Goal: Task Accomplishment & Management: Manage account settings

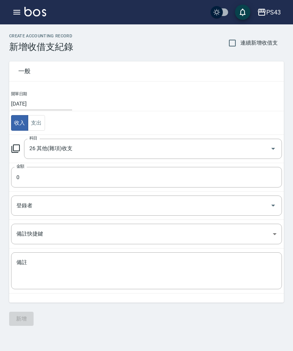
click at [119, 179] on input "0" at bounding box center [146, 177] width 270 height 21
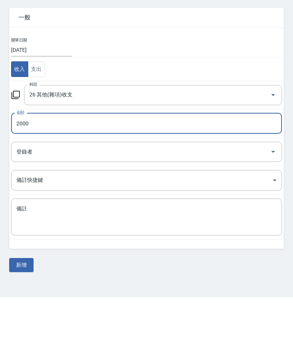
type input "2000"
click at [168, 259] on textarea "備註" at bounding box center [146, 271] width 260 height 24
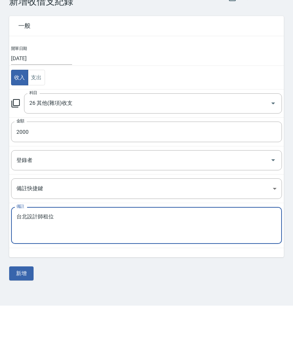
scroll to position [24, 0]
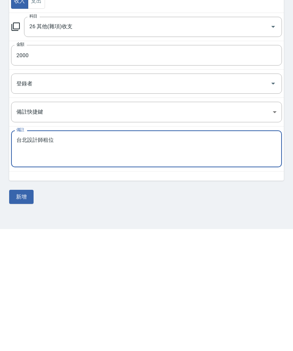
type textarea "台北設計師租位"
click at [23, 312] on button "新增" at bounding box center [21, 319] width 24 height 14
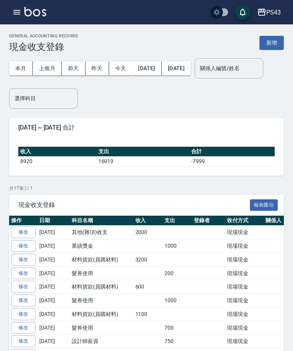
click at [13, 19] on button "button" at bounding box center [16, 12] width 15 height 15
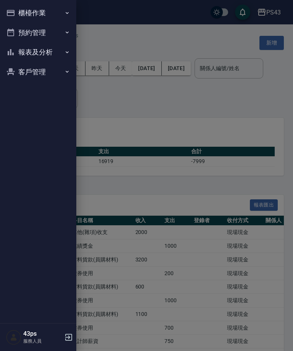
click at [20, 14] on button "櫃檯作業" at bounding box center [38, 13] width 70 height 20
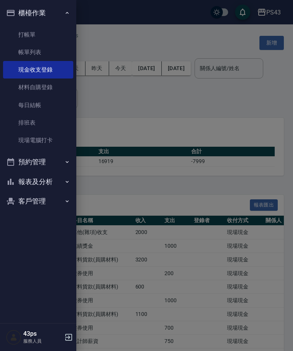
click at [33, 107] on link "每日結帳" at bounding box center [38, 105] width 70 height 18
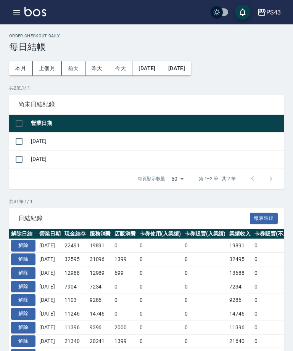
click at [20, 145] on input "checkbox" at bounding box center [19, 141] width 16 height 16
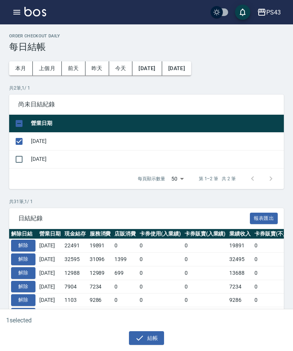
click at [150, 342] on button "結帳" at bounding box center [146, 338] width 35 height 14
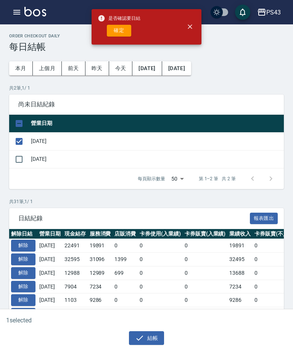
click at [121, 36] on button "確定" at bounding box center [119, 31] width 24 height 12
checkbox input "false"
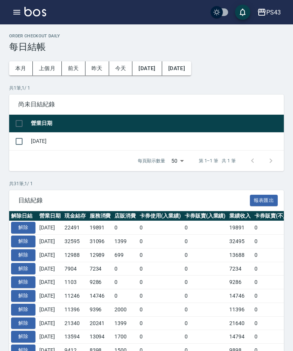
click at [18, 142] on input "checkbox" at bounding box center [19, 141] width 16 height 16
checkbox input "true"
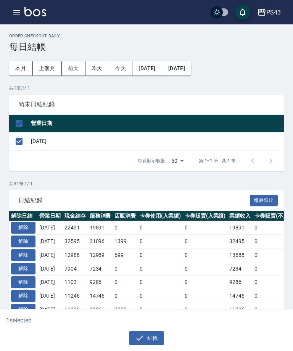
click at [153, 349] on div "1 selected 結帳" at bounding box center [146, 330] width 293 height 42
click at [148, 343] on button "結帳" at bounding box center [146, 338] width 35 height 14
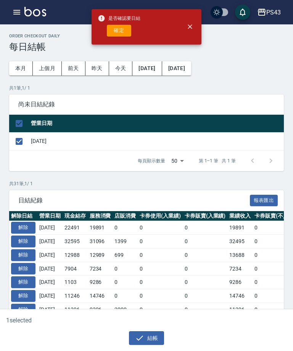
click at [114, 32] on button "確定" at bounding box center [119, 31] width 24 height 12
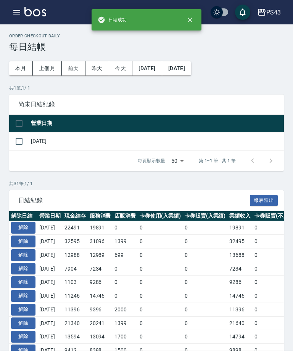
checkbox input "false"
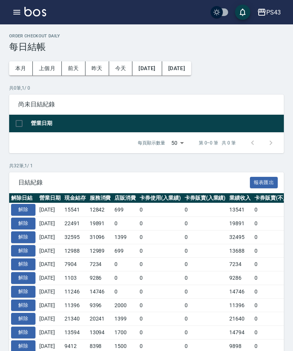
click at [13, 9] on icon "button" at bounding box center [16, 12] width 9 height 9
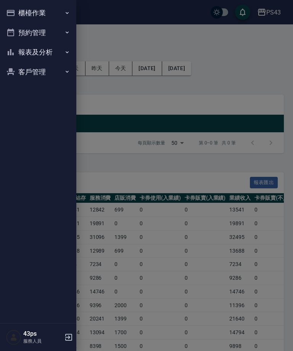
click at [96, 113] on div at bounding box center [146, 175] width 293 height 351
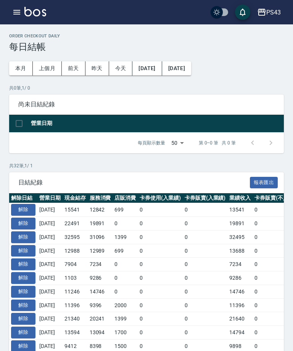
click at [20, 14] on icon "button" at bounding box center [16, 12] width 7 height 5
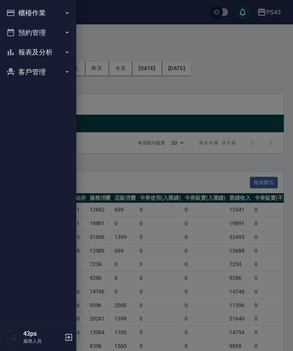
click at [45, 54] on button "報表及分析" at bounding box center [38, 52] width 70 height 20
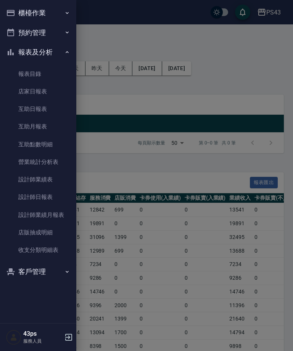
click at [45, 92] on link "店家日報表" at bounding box center [38, 92] width 70 height 18
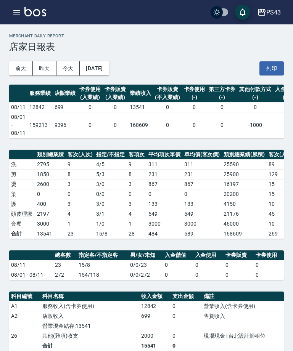
click at [16, 7] on button "button" at bounding box center [16, 12] width 15 height 15
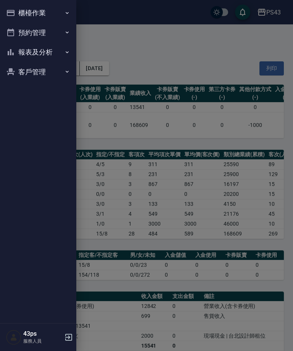
click at [61, 13] on button "櫃檯作業" at bounding box center [38, 13] width 70 height 20
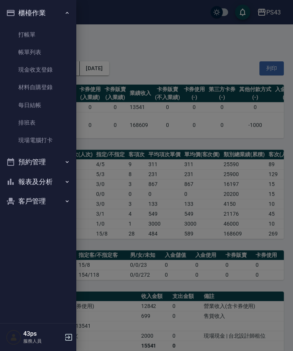
click at [47, 104] on link "每日結帳" at bounding box center [38, 105] width 70 height 18
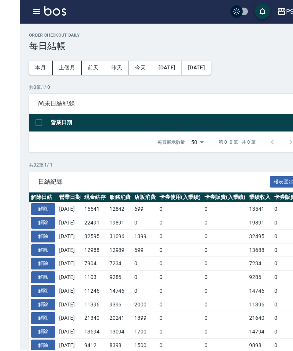
scroll to position [0, 0]
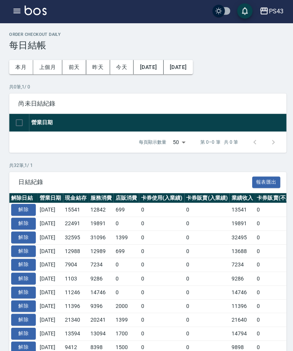
click at [26, 236] on button "解除" at bounding box center [23, 237] width 24 height 12
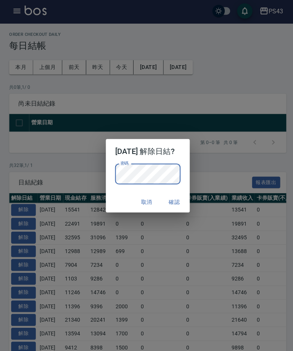
click at [180, 201] on button "確認" at bounding box center [172, 202] width 24 height 14
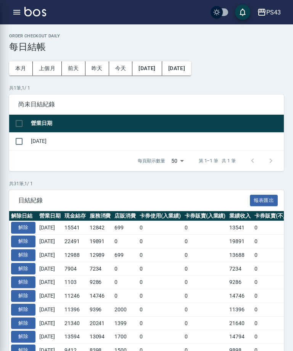
scroll to position [11, 0]
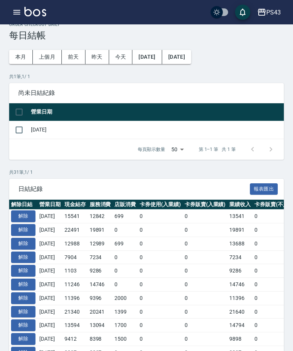
click at [16, 17] on button "button" at bounding box center [16, 12] width 15 height 15
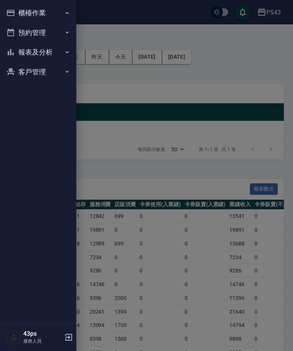
click at [58, 15] on button "櫃檯作業" at bounding box center [38, 13] width 70 height 20
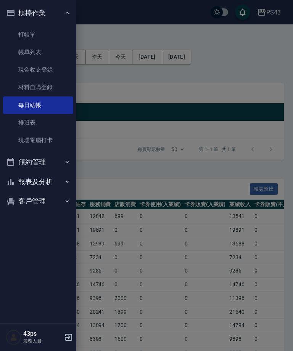
click at [127, 171] on div at bounding box center [146, 175] width 293 height 351
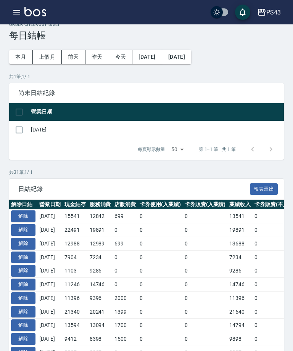
click at [19, 19] on button "button" at bounding box center [16, 12] width 15 height 15
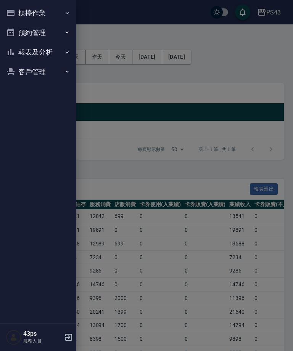
click at [20, 14] on button "櫃檯作業" at bounding box center [38, 13] width 70 height 20
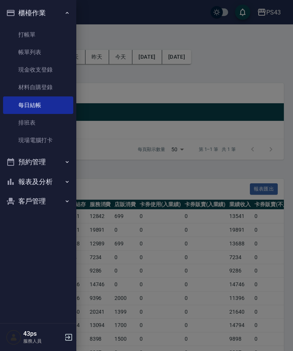
click at [56, 71] on link "現金收支登錄" at bounding box center [38, 70] width 70 height 18
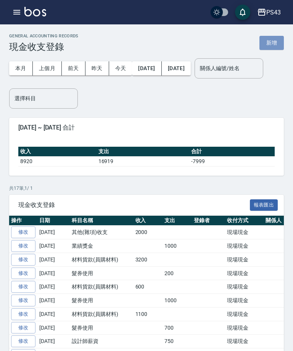
click at [272, 48] on button "新增" at bounding box center [271, 43] width 24 height 14
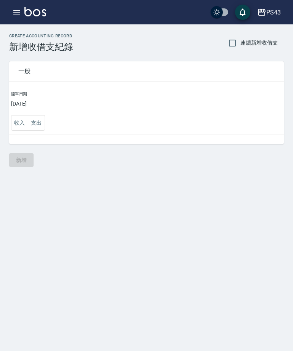
click at [32, 129] on button "支出" at bounding box center [36, 123] width 17 height 16
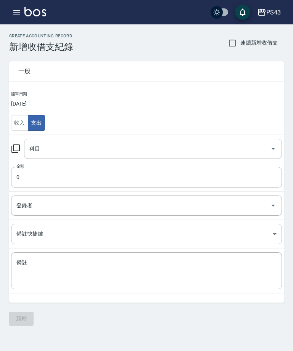
click at [13, 152] on icon at bounding box center [15, 148] width 8 height 8
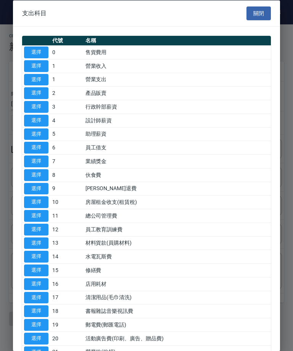
click at [257, 7] on button "關閉" at bounding box center [258, 13] width 24 height 14
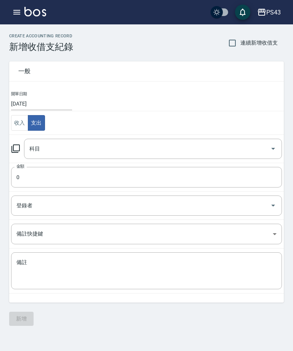
click at [16, 15] on icon "button" at bounding box center [16, 12] width 9 height 9
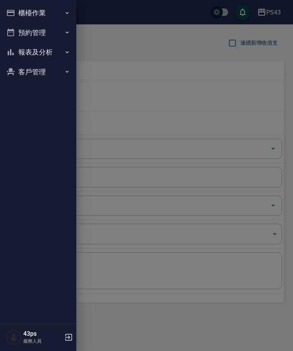
click at [59, 17] on button "櫃檯作業" at bounding box center [38, 13] width 70 height 20
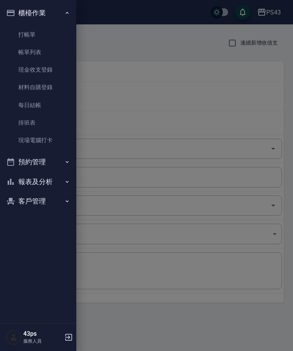
click at [45, 108] on link "每日結帳" at bounding box center [38, 105] width 70 height 18
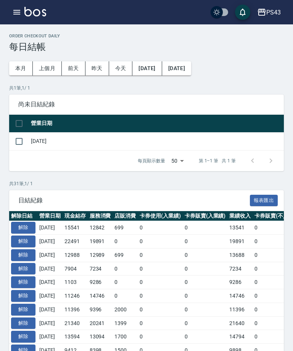
click at [59, 107] on span "尚未日結紀錄" at bounding box center [146, 105] width 256 height 8
click at [24, 7] on img at bounding box center [35, 12] width 22 height 10
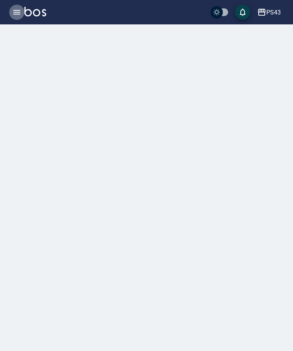
click at [21, 16] on icon "button" at bounding box center [16, 12] width 9 height 9
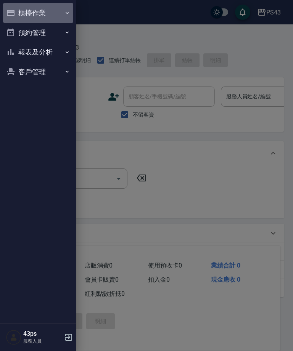
click at [63, 21] on button "櫃檯作業" at bounding box center [38, 13] width 70 height 20
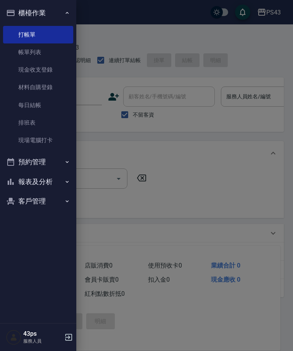
click at [62, 70] on link "現金收支登錄" at bounding box center [38, 70] width 70 height 18
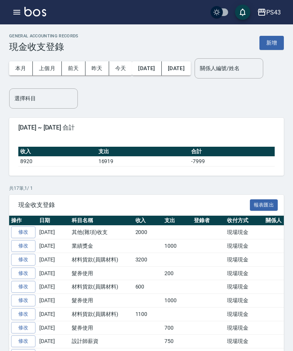
click at [11, 17] on button "button" at bounding box center [16, 12] width 15 height 15
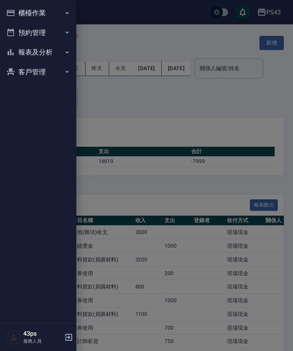
click at [63, 18] on button "櫃檯作業" at bounding box center [38, 13] width 70 height 20
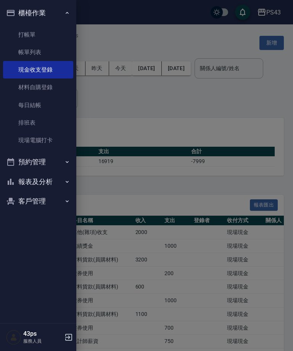
click at [53, 72] on link "現金收支登錄" at bounding box center [38, 70] width 70 height 18
click at [272, 43] on div at bounding box center [146, 175] width 293 height 351
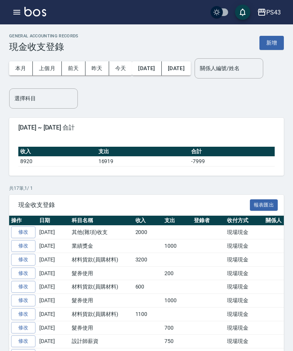
click at [272, 45] on button "新增" at bounding box center [271, 43] width 24 height 14
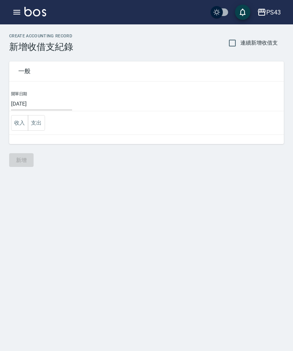
click at [42, 127] on button "支出" at bounding box center [36, 123] width 17 height 16
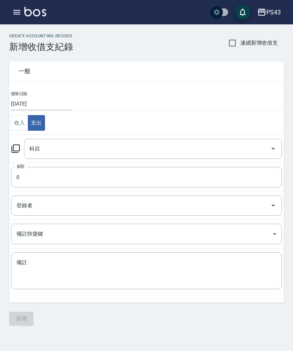
click at [19, 148] on icon at bounding box center [15, 148] width 8 height 8
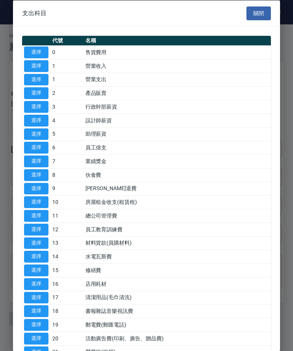
click at [37, 257] on button "選擇" at bounding box center [36, 257] width 24 height 12
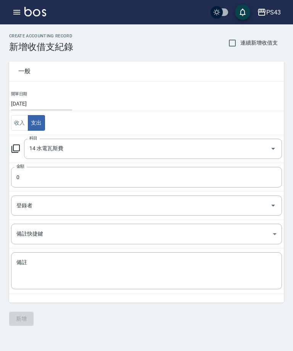
type input "14 水電瓦斯費"
click at [79, 176] on input "0" at bounding box center [146, 177] width 270 height 21
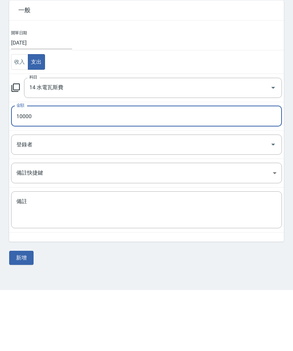
type input "10000"
click at [214, 259] on textarea "備註" at bounding box center [146, 271] width 260 height 24
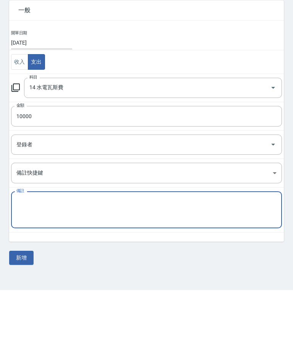
type textarea "ㄉ"
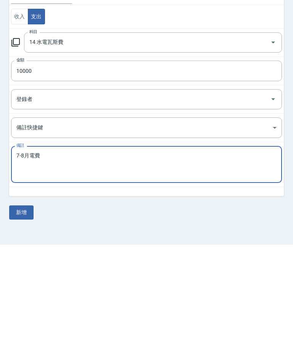
type textarea "7-8月電費"
click at [27, 312] on button "新增" at bounding box center [21, 319] width 24 height 14
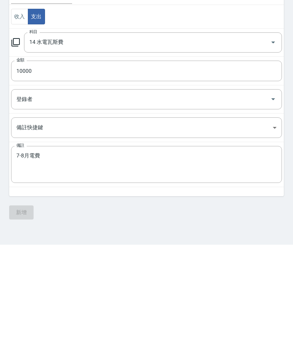
scroll to position [24, 0]
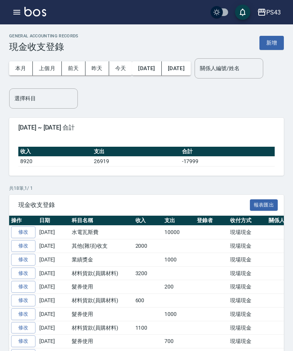
click at [16, 14] on icon "button" at bounding box center [16, 12] width 7 height 5
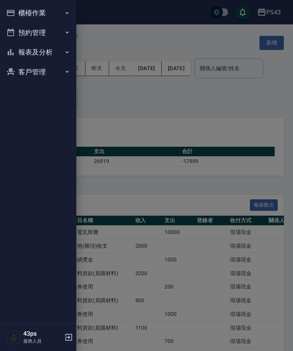
click at [61, 15] on button "櫃檯作業" at bounding box center [38, 13] width 70 height 20
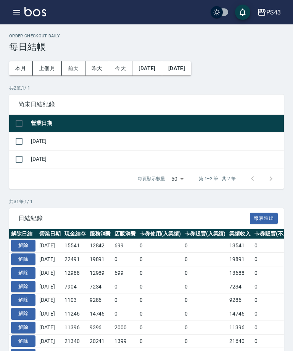
click at [23, 142] on input "checkbox" at bounding box center [19, 141] width 16 height 16
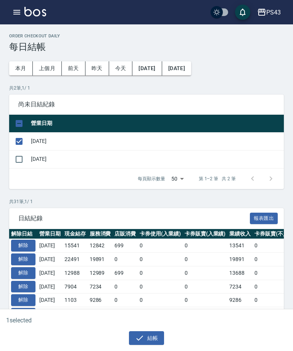
click at [142, 344] on button "結帳" at bounding box center [146, 338] width 35 height 14
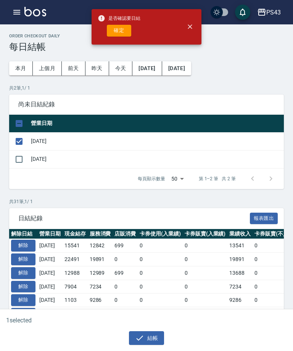
click at [121, 36] on button "確定" at bounding box center [119, 31] width 24 height 12
checkbox input "false"
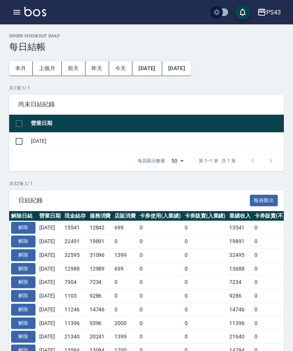
click at [23, 140] on input "checkbox" at bounding box center [19, 141] width 16 height 16
checkbox input "true"
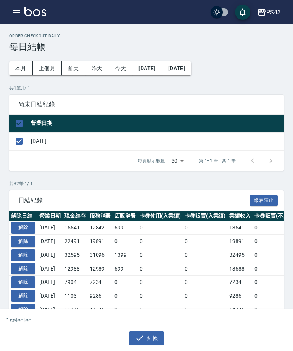
click at [142, 342] on icon "button" at bounding box center [139, 337] width 9 height 9
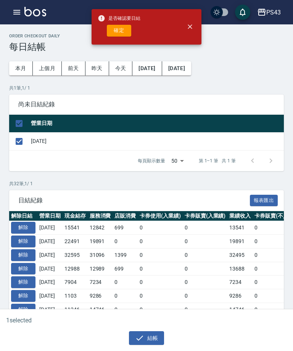
click at [122, 30] on button "確定" at bounding box center [119, 31] width 24 height 12
checkbox input "false"
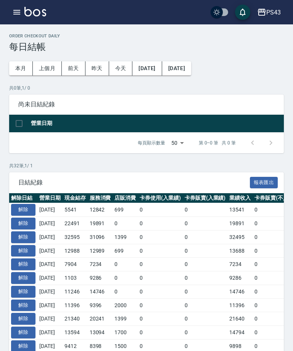
click at [12, 10] on icon "button" at bounding box center [16, 12] width 9 height 9
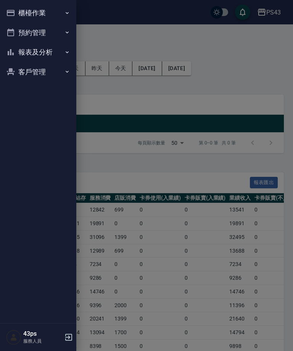
click at [16, 12] on button "櫃檯作業" at bounding box center [38, 13] width 70 height 20
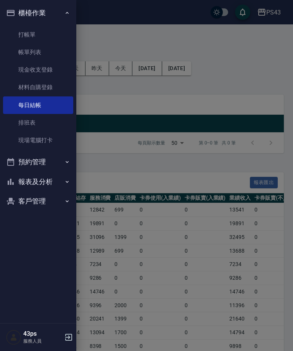
click at [54, 70] on link "現金收支登錄" at bounding box center [38, 70] width 70 height 18
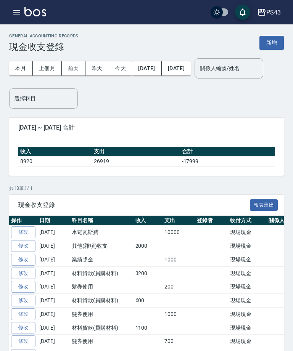
click at [15, 16] on icon "button" at bounding box center [16, 12] width 9 height 9
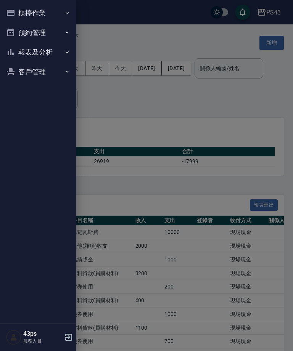
click at [66, 18] on button "櫃檯作業" at bounding box center [38, 13] width 70 height 20
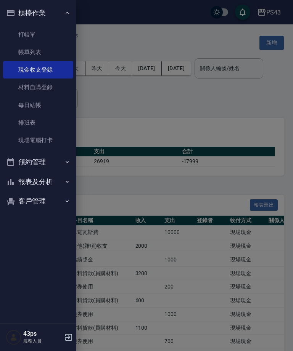
click at [41, 107] on link "每日結帳" at bounding box center [38, 105] width 70 height 18
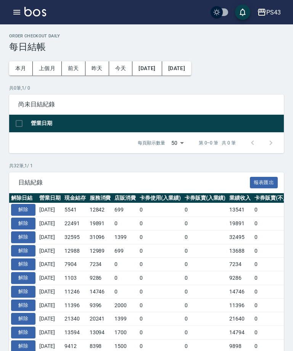
click at [24, 221] on button "解除" at bounding box center [23, 223] width 24 height 12
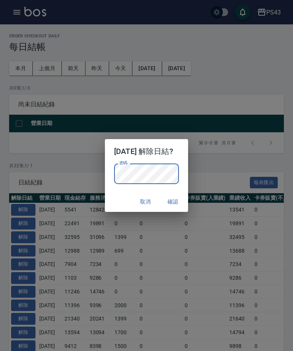
click at [182, 213] on div "2025/08/10 解除日結? 密碼 密碼 取消 確認" at bounding box center [146, 175] width 293 height 351
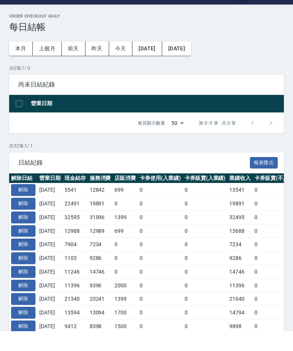
scroll to position [20, 0]
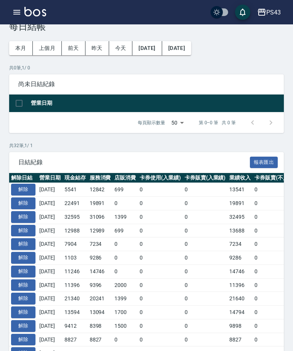
click at [19, 203] on button "解除" at bounding box center [23, 203] width 24 height 12
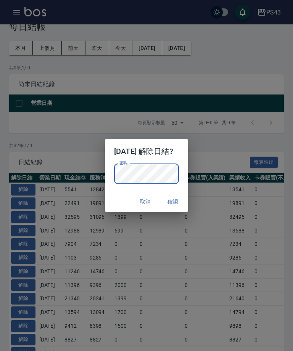
click at [179, 206] on button "確認" at bounding box center [172, 202] width 24 height 14
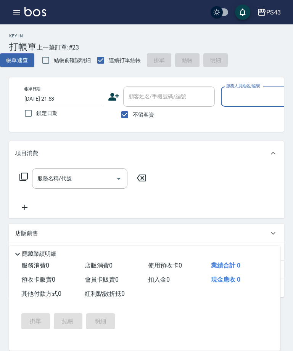
click at [19, 16] on icon "button" at bounding box center [16, 12] width 9 height 9
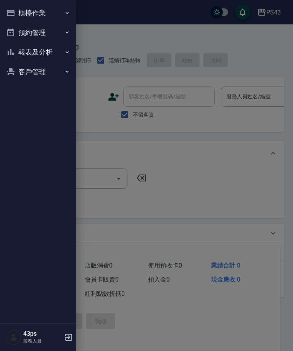
click at [41, 17] on button "櫃檯作業" at bounding box center [38, 13] width 70 height 20
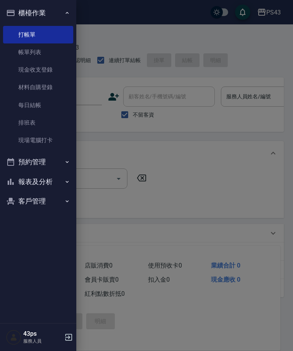
click at [36, 96] on link "每日結帳" at bounding box center [38, 105] width 70 height 18
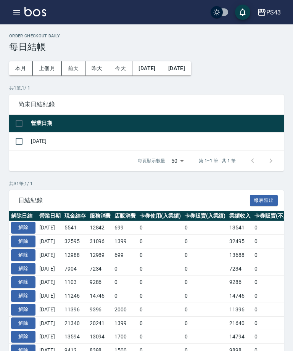
click at [35, 106] on span "尚未日結紀錄" at bounding box center [146, 105] width 256 height 8
click at [23, 10] on button "button" at bounding box center [16, 12] width 15 height 15
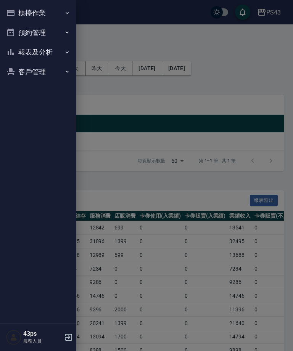
click at [29, 11] on button "櫃檯作業" at bounding box center [38, 13] width 70 height 20
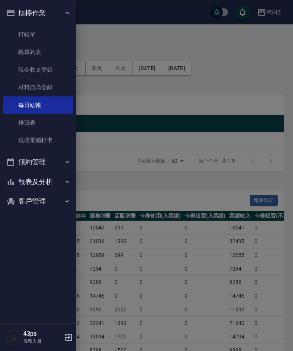
click at [8, 325] on div "43ps 服務人員" at bounding box center [38, 336] width 76 height 27
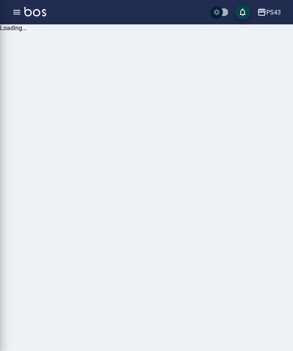
click at [11, 14] on button "button" at bounding box center [16, 12] width 15 height 15
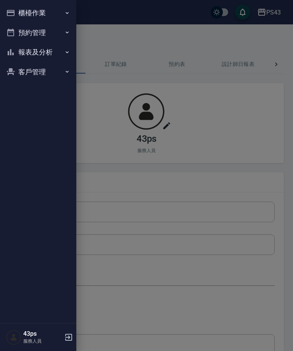
click at [14, 10] on div at bounding box center [146, 175] width 293 height 351
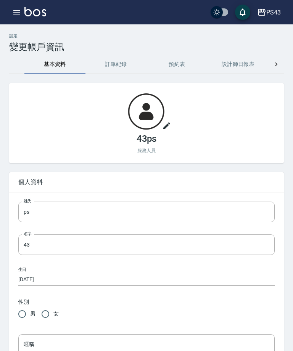
click at [18, 14] on icon "button" at bounding box center [16, 12] width 7 height 5
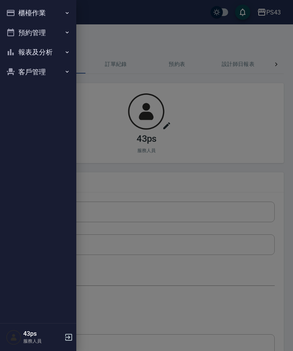
click at [18, 19] on button "櫃檯作業" at bounding box center [38, 13] width 70 height 20
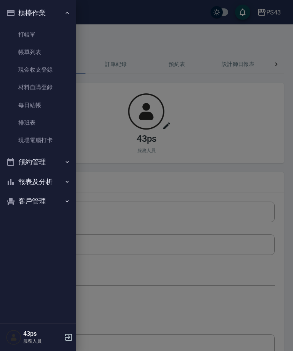
click at [34, 67] on link "現金收支登錄" at bounding box center [38, 70] width 70 height 18
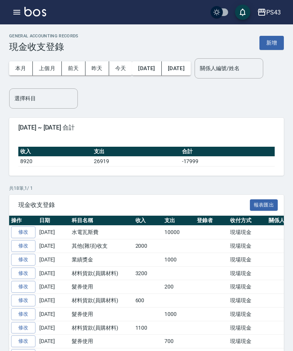
click at [269, 45] on button "新增" at bounding box center [271, 43] width 24 height 14
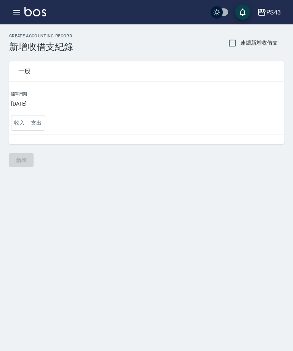
click at [35, 125] on button "支出" at bounding box center [36, 123] width 17 height 16
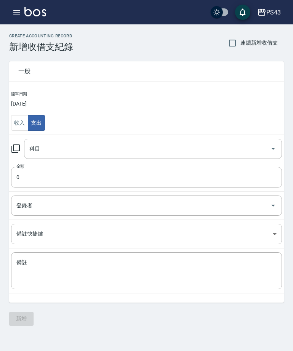
click at [16, 150] on icon at bounding box center [15, 148] width 9 height 9
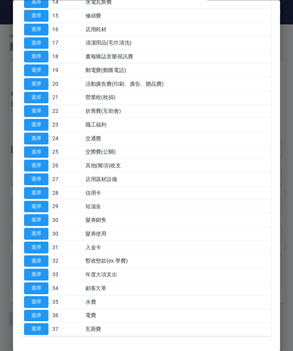
scroll to position [256, 0]
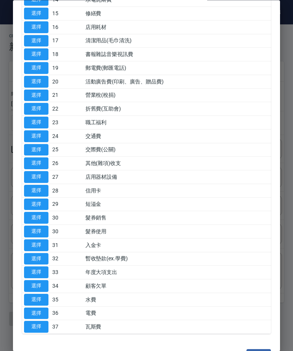
click at [40, 294] on button "選擇" at bounding box center [36, 300] width 24 height 12
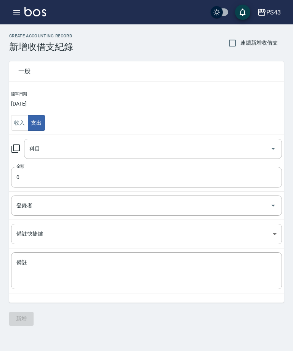
type input "35 水費"
click at [95, 182] on input "0" at bounding box center [146, 177] width 270 height 21
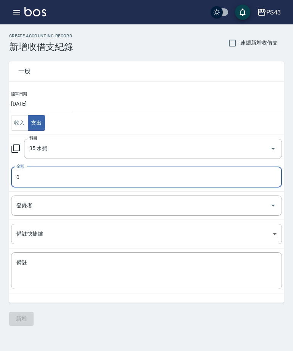
click at [94, 182] on input "0" at bounding box center [146, 177] width 270 height 21
click at [98, 182] on input "0" at bounding box center [146, 177] width 270 height 21
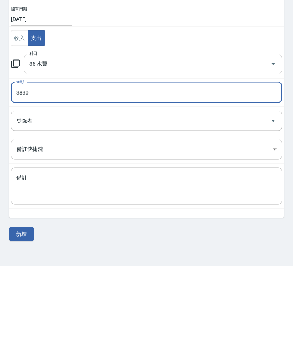
type input "3830"
click at [46, 98] on input "[DATE]" at bounding box center [41, 104] width 61 height 13
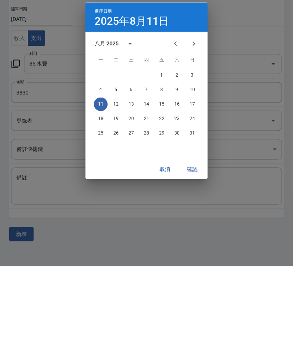
scroll to position [24, 0]
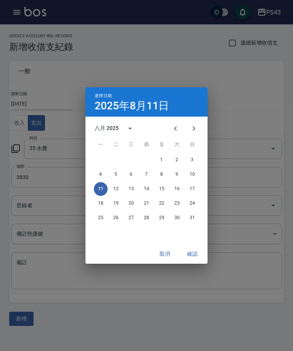
click at [192, 176] on button "10" at bounding box center [192, 175] width 14 height 14
type input "[DATE]"
click at [192, 254] on button "確認" at bounding box center [192, 254] width 24 height 14
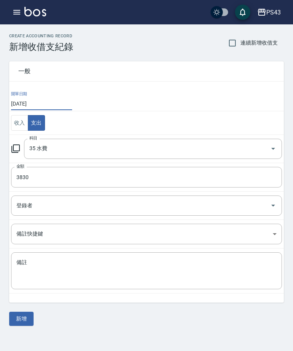
click at [25, 312] on button "新增" at bounding box center [21, 319] width 24 height 14
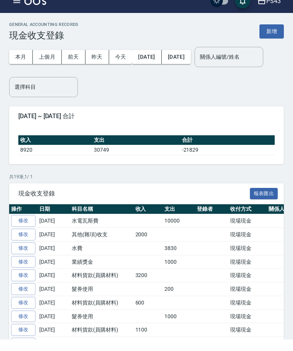
scroll to position [11, 0]
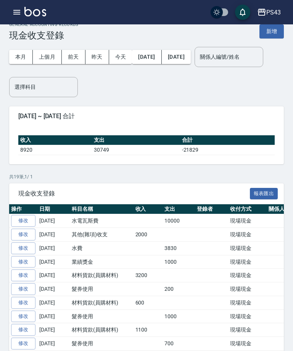
click at [16, 14] on icon "button" at bounding box center [16, 12] width 7 height 5
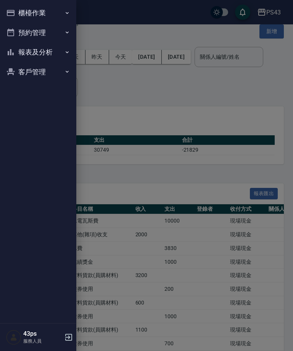
click at [23, 10] on button "櫃檯作業" at bounding box center [38, 13] width 70 height 20
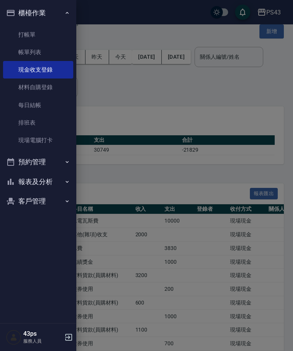
click at [36, 109] on link "每日結帳" at bounding box center [38, 105] width 70 height 18
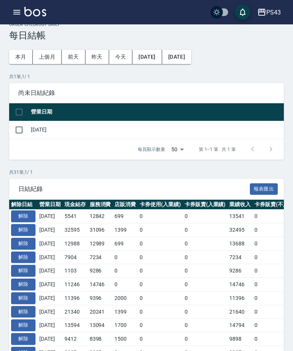
click at [48, 117] on th "營業日期" at bounding box center [156, 112] width 254 height 18
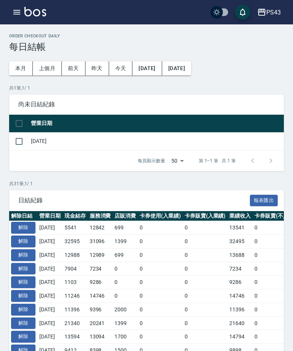
click at [20, 139] on input "checkbox" at bounding box center [19, 141] width 16 height 16
checkbox input "true"
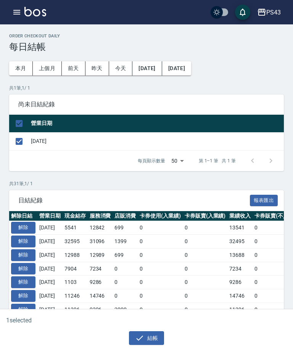
click at [149, 344] on button "結帳" at bounding box center [146, 338] width 35 height 14
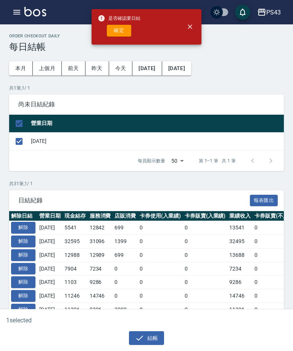
click at [155, 341] on button "結帳" at bounding box center [146, 338] width 35 height 14
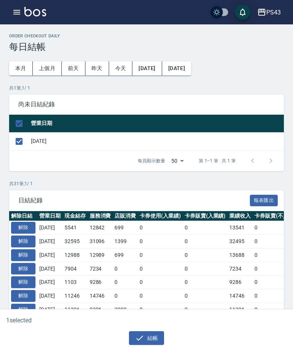
click at [152, 339] on button "結帳" at bounding box center [146, 338] width 35 height 14
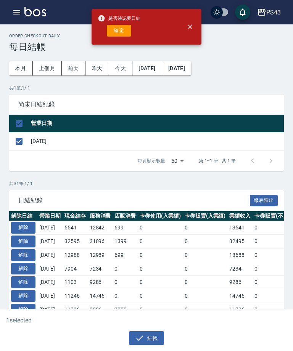
click at [123, 29] on button "確定" at bounding box center [119, 31] width 24 height 12
checkbox input "false"
